Goal: Information Seeking & Learning: Understand process/instructions

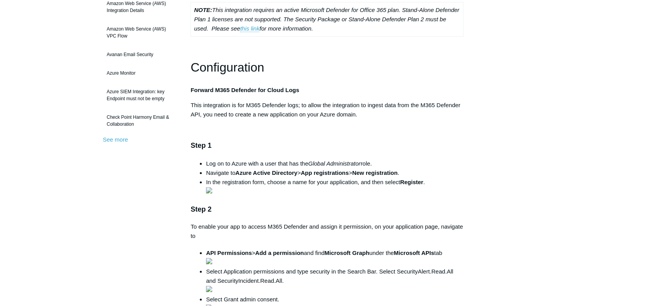
scroll to position [193, 0]
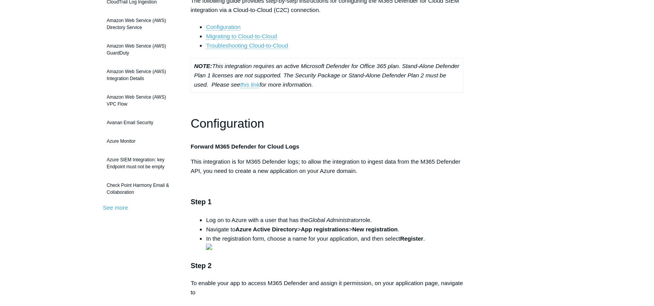
scroll to position [232, 0]
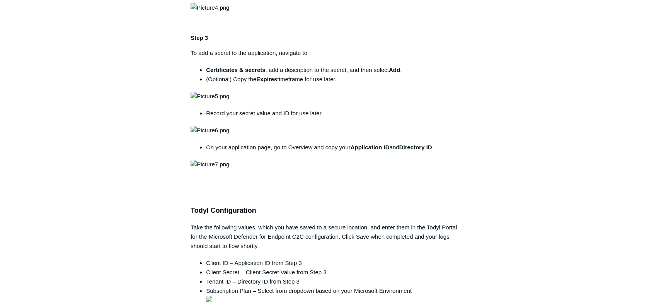
scroll to position [425, 0]
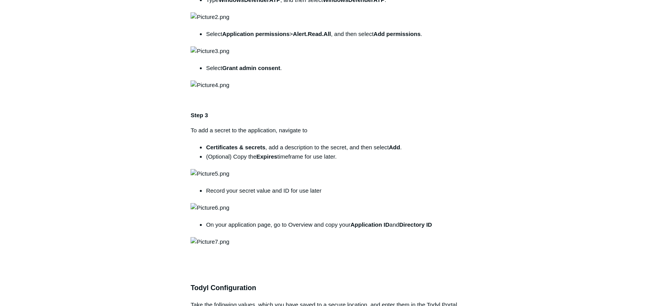
click at [229, 22] on img at bounding box center [210, 16] width 39 height 9
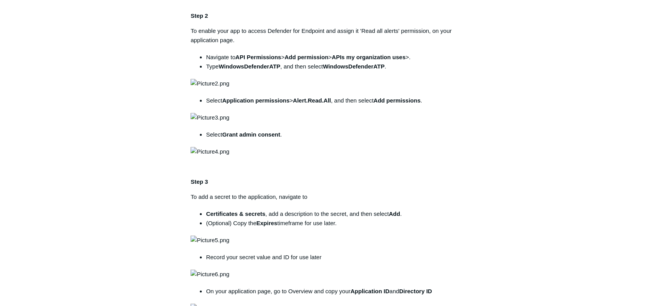
scroll to position [348, 0]
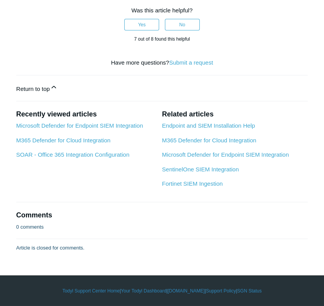
scroll to position [3015, 0]
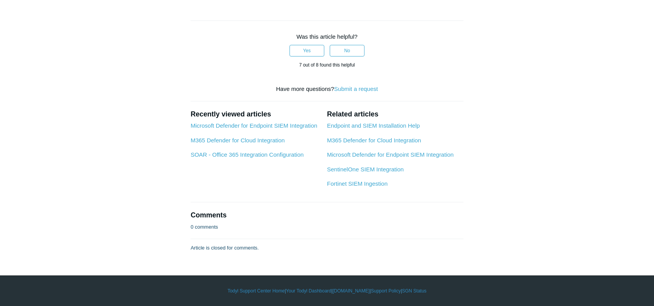
scroll to position [2938, 0]
